Goal: Information Seeking & Learning: Learn about a topic

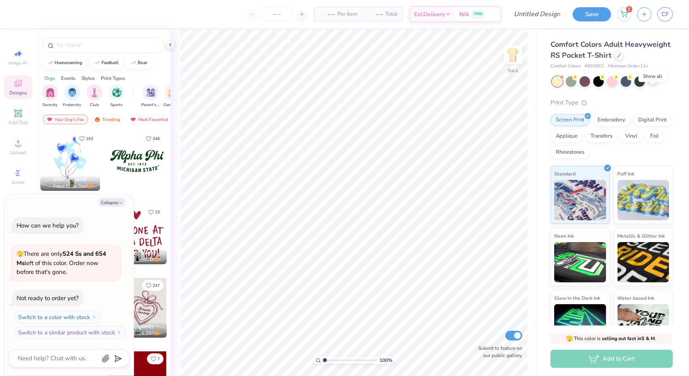
click at [655, 84] on icon at bounding box center [653, 81] width 6 height 6
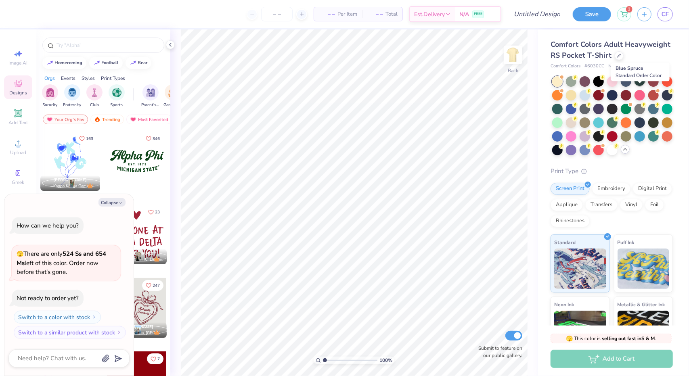
click at [642, 86] on div at bounding box center [640, 81] width 10 height 10
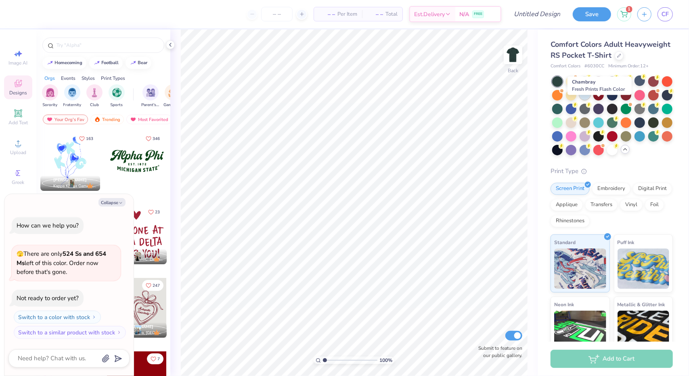
click at [590, 100] on div at bounding box center [585, 94] width 10 height 10
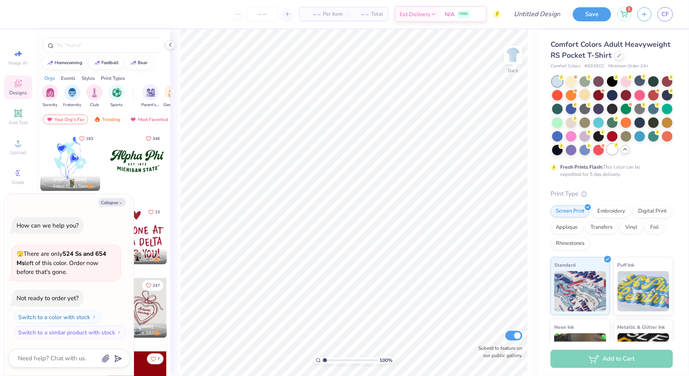
click at [607, 155] on div at bounding box center [612, 149] width 10 height 10
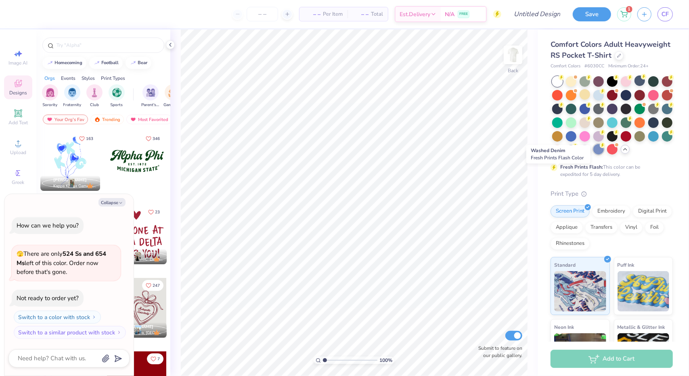
click at [594, 155] on div at bounding box center [599, 149] width 10 height 10
click at [607, 141] on div at bounding box center [612, 135] width 10 height 10
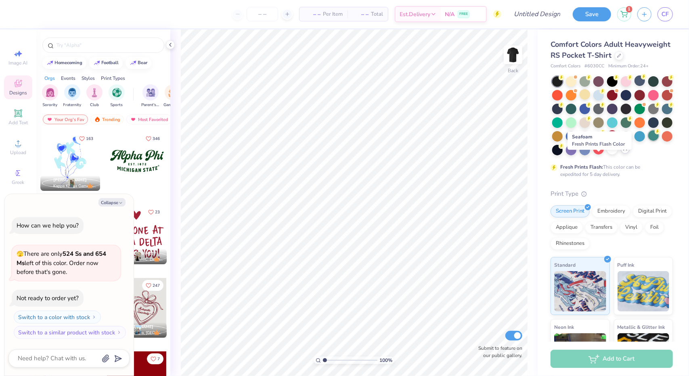
click at [648, 141] on div at bounding box center [653, 135] width 10 height 10
click at [577, 127] on div at bounding box center [571, 122] width 10 height 10
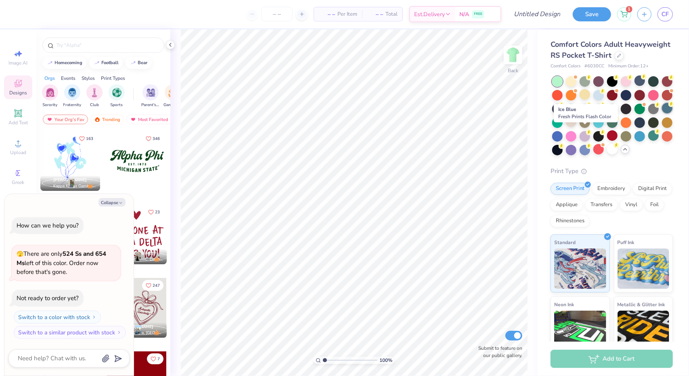
click at [662, 113] on div at bounding box center [667, 108] width 10 height 10
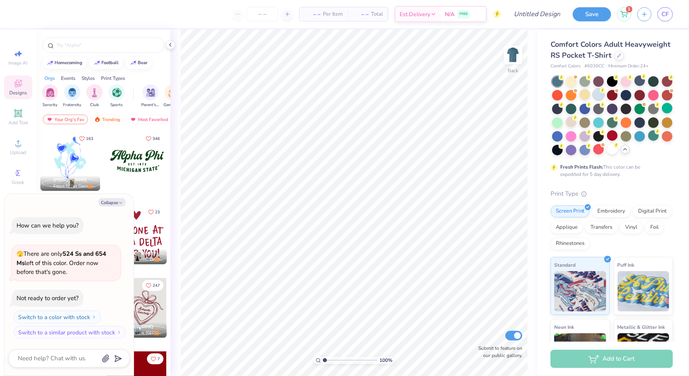
click at [604, 100] on div at bounding box center [599, 94] width 10 height 10
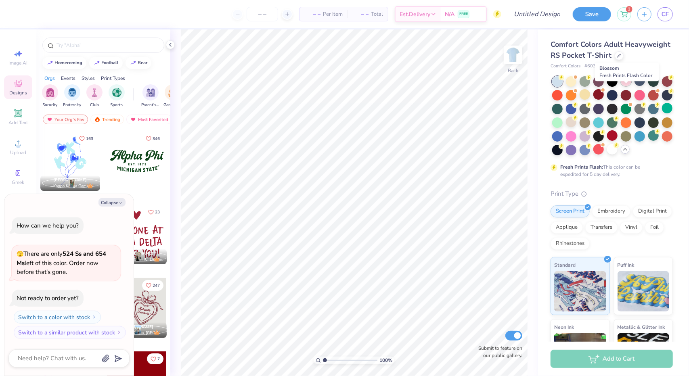
click at [626, 86] on div at bounding box center [626, 81] width 10 height 10
click at [590, 100] on div at bounding box center [585, 94] width 10 height 10
click at [607, 155] on div at bounding box center [612, 149] width 10 height 10
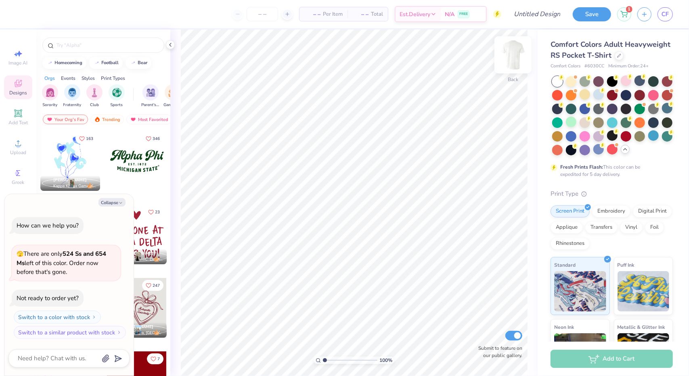
click at [511, 53] on img at bounding box center [513, 55] width 32 height 32
click at [511, 50] on img at bounding box center [513, 55] width 32 height 32
click at [108, 204] on button "Collapse" at bounding box center [112, 202] width 27 height 8
type textarea "x"
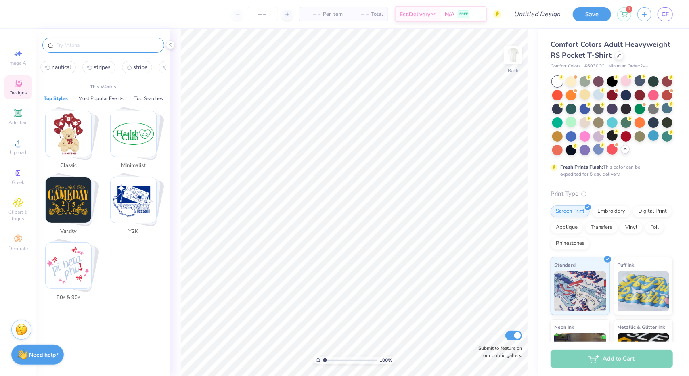
click at [73, 42] on input "text" at bounding box center [107, 45] width 103 height 8
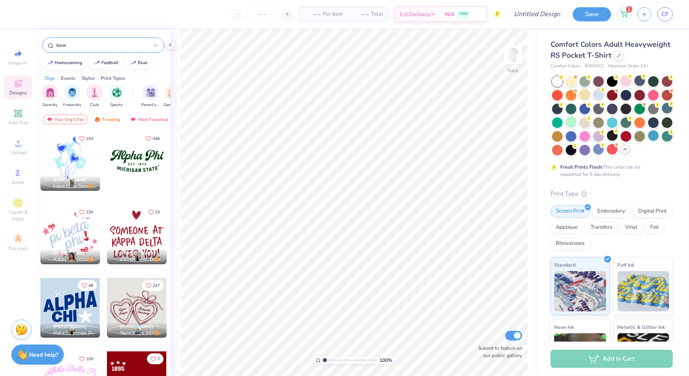
type input "bow"
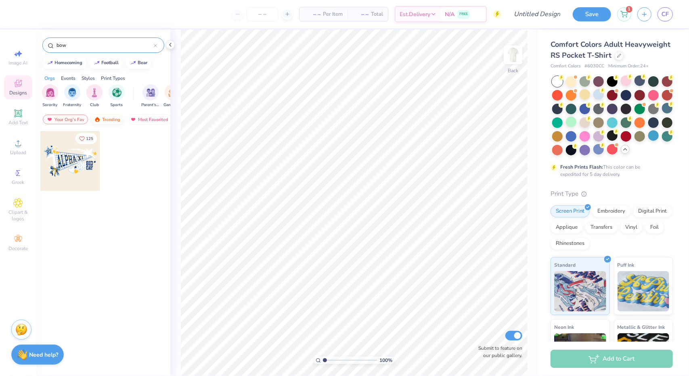
click at [107, 121] on div "Trending" at bounding box center [107, 120] width 34 height 10
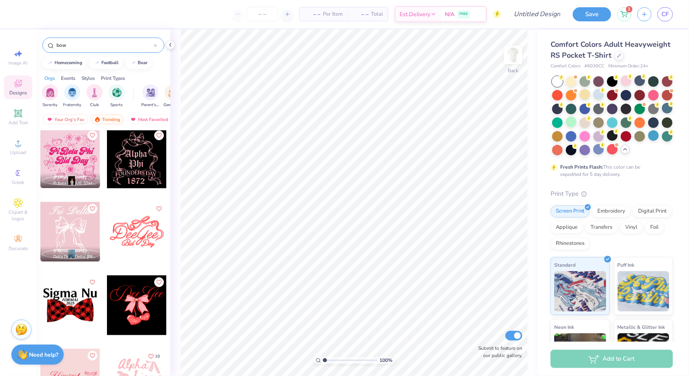
scroll to position [969, 0]
